Goal: Information Seeking & Learning: Learn about a topic

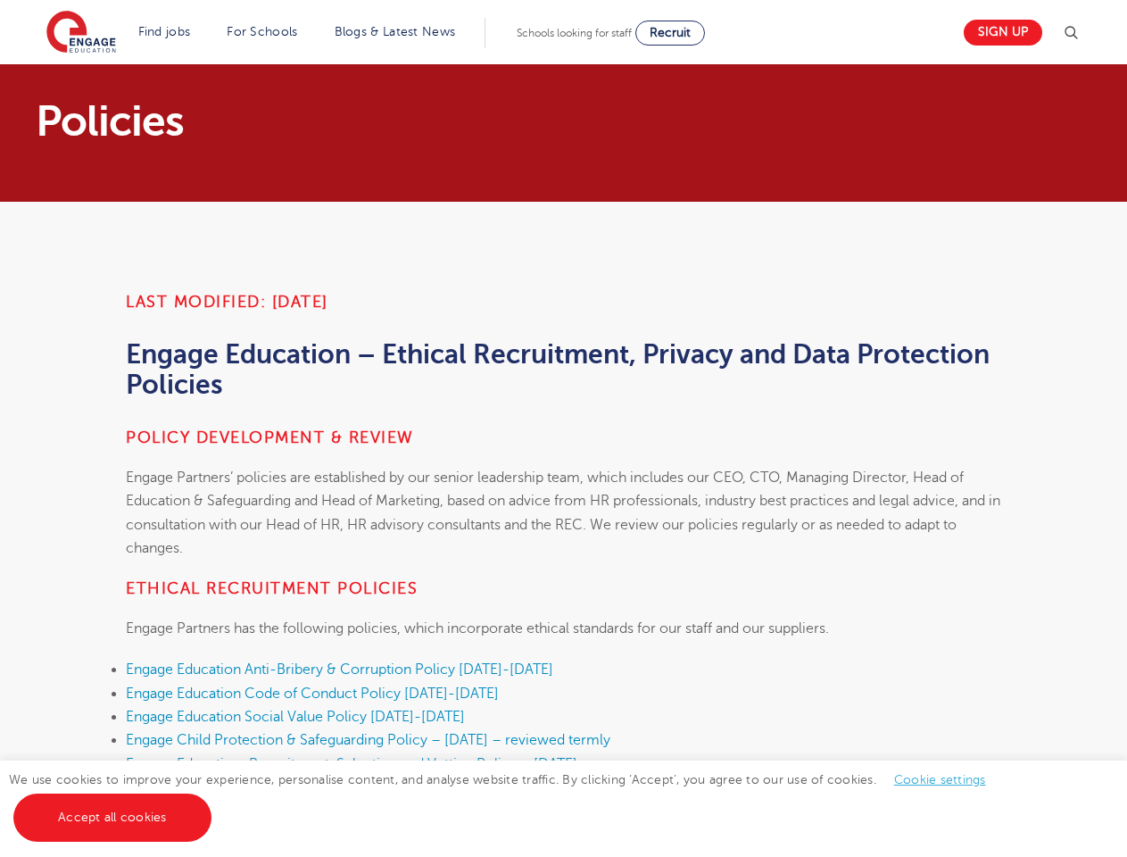
click at [563, 428] on h4 "Policy development & review" at bounding box center [564, 437] width 876 height 21
click at [1078, 33] on img at bounding box center [1071, 32] width 21 height 21
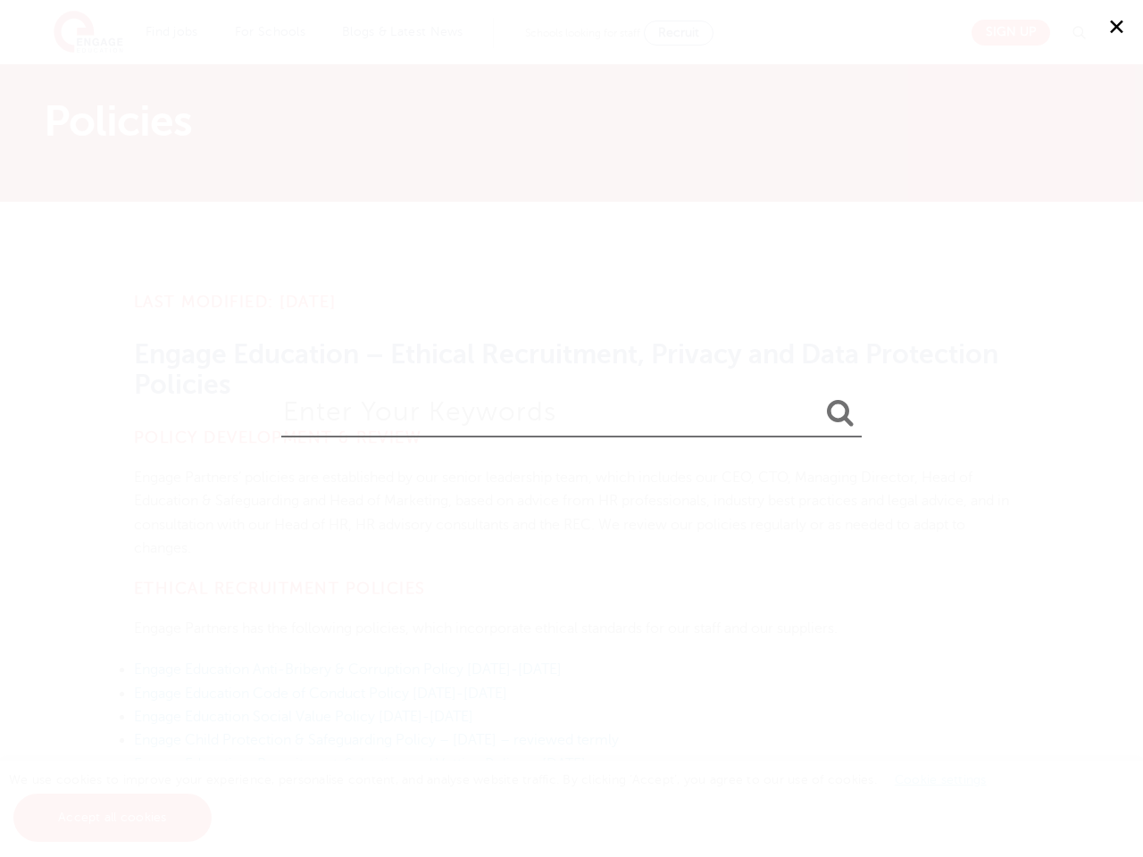
click at [939, 779] on div "✕" at bounding box center [571, 428] width 1143 height 857
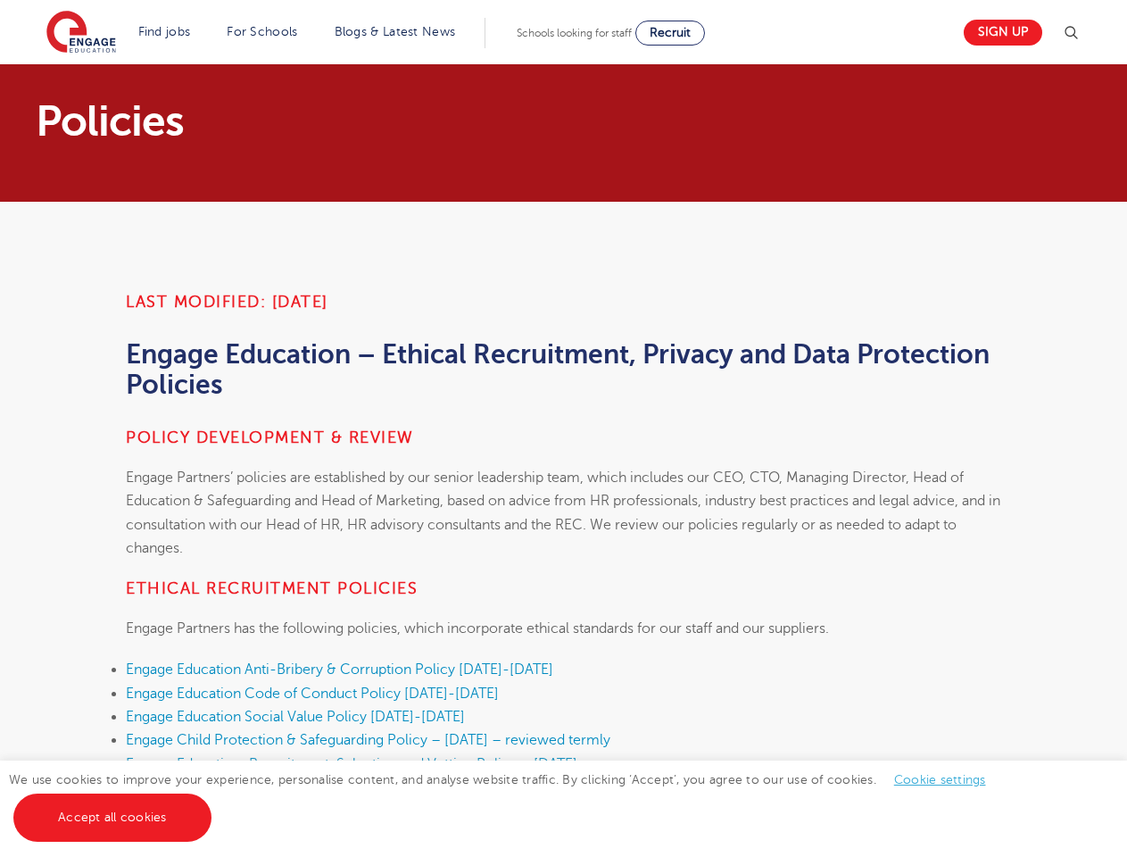
click at [112, 818] on link "Accept all cookies" at bounding box center [112, 818] width 198 height 48
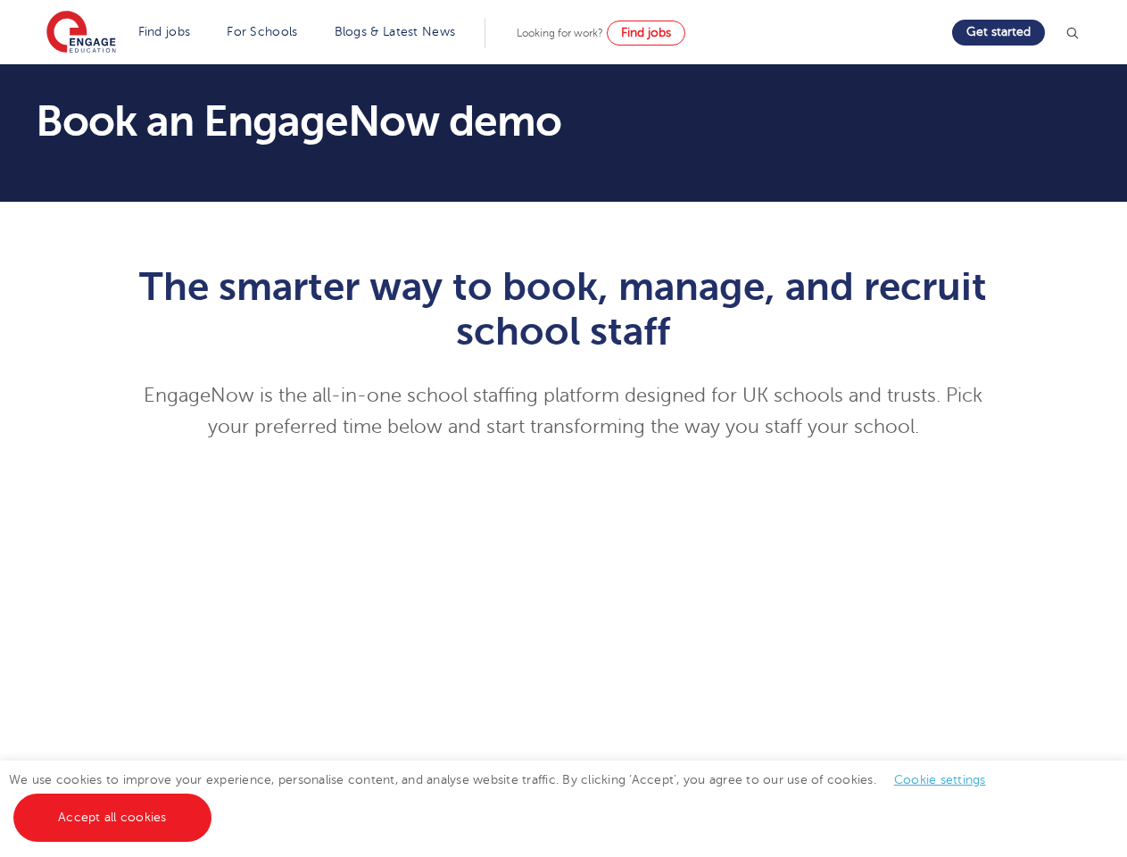
click at [563, 428] on p "EngageNow is the all-in-one school staffing platform designed for UK schools an…" at bounding box center [564, 411] width 876 height 62
click at [1079, 33] on img at bounding box center [1072, 33] width 18 height 18
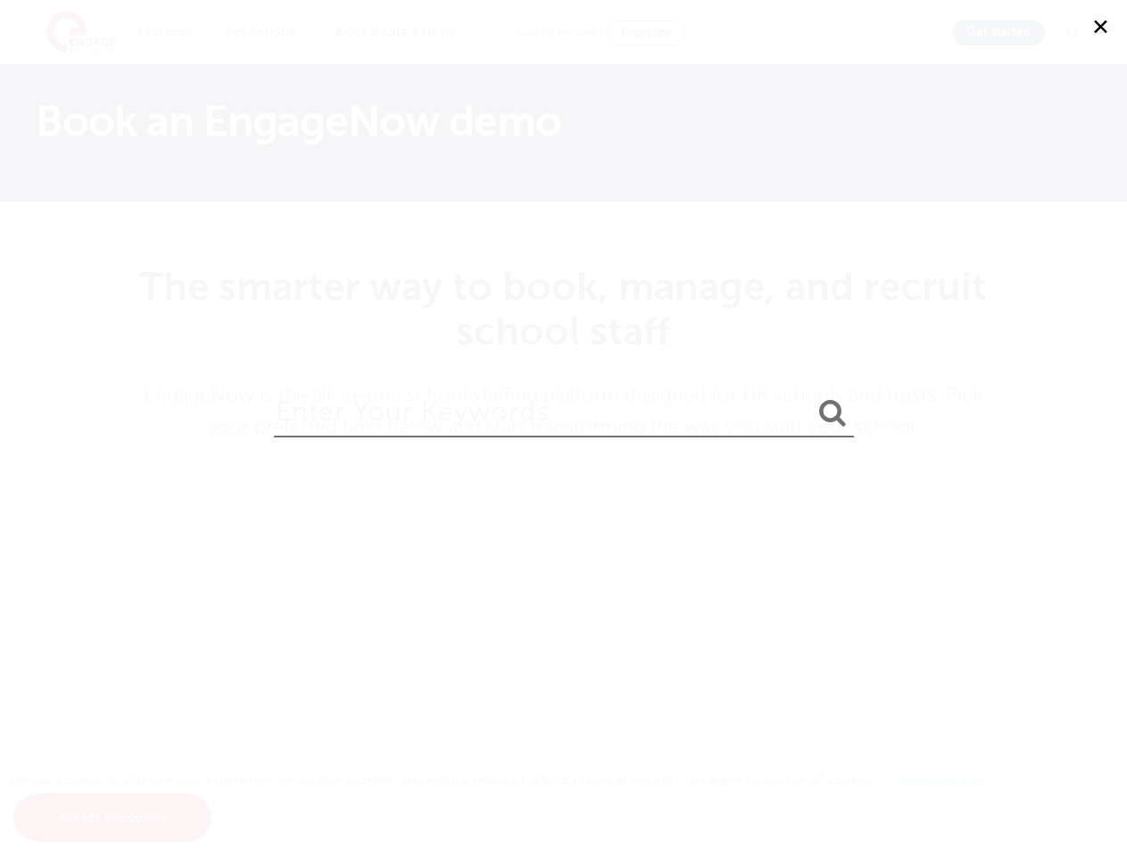
click at [939, 779] on div "✕" at bounding box center [563, 428] width 1127 height 857
